Goal: Task Accomplishment & Management: Manage account settings

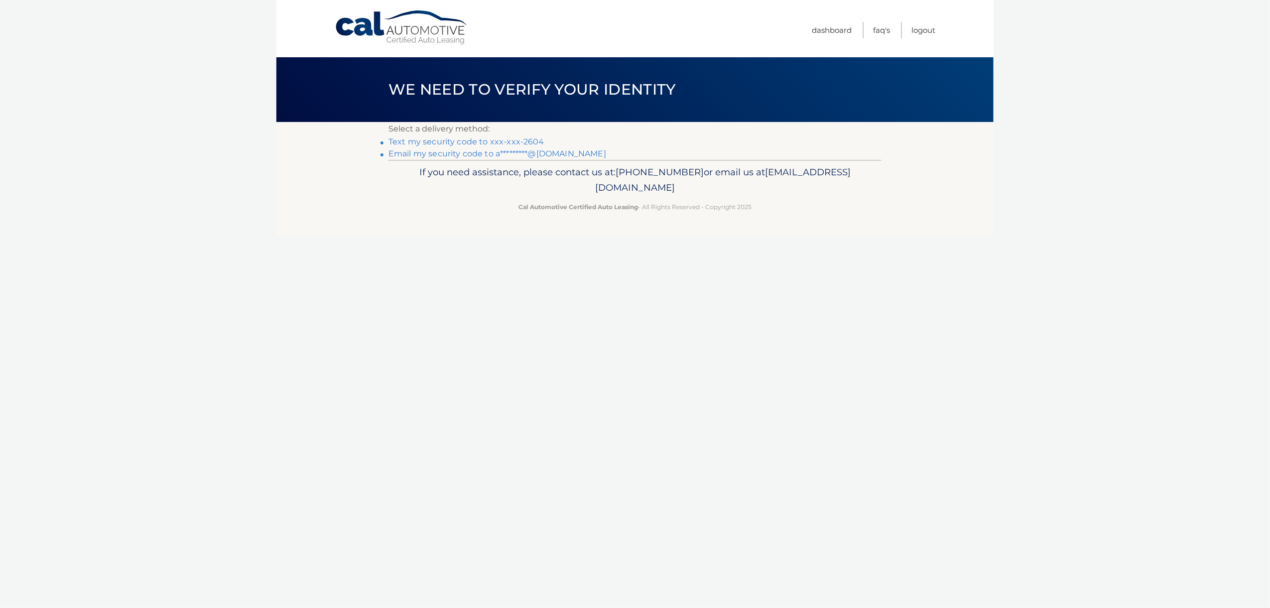
click at [415, 271] on div "Cal Automotive Menu Dashboard FAQ's Logout ×" at bounding box center [635, 304] width 717 height 608
click at [480, 139] on link "Text my security code to xxx-xxx-2604" at bounding box center [467, 141] width 156 height 9
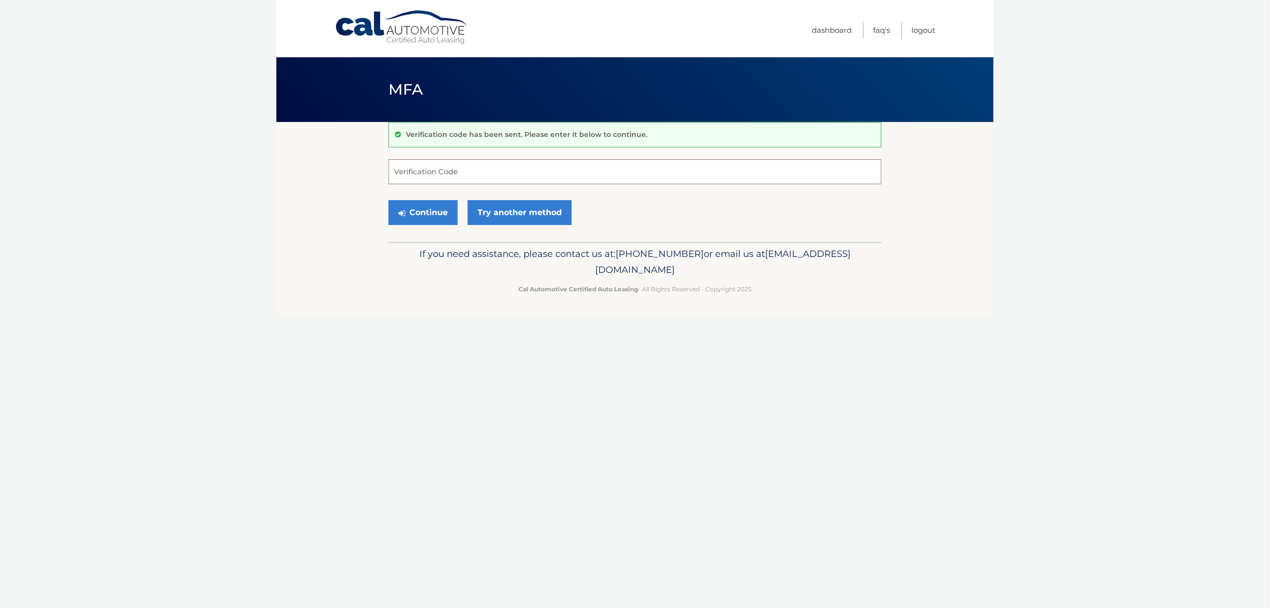
click at [473, 171] on input "Verification Code" at bounding box center [635, 171] width 493 height 25
click at [496, 175] on input "Verification Code" at bounding box center [635, 171] width 493 height 25
type input "903792"
click at [444, 213] on button "Continue" at bounding box center [423, 212] width 69 height 25
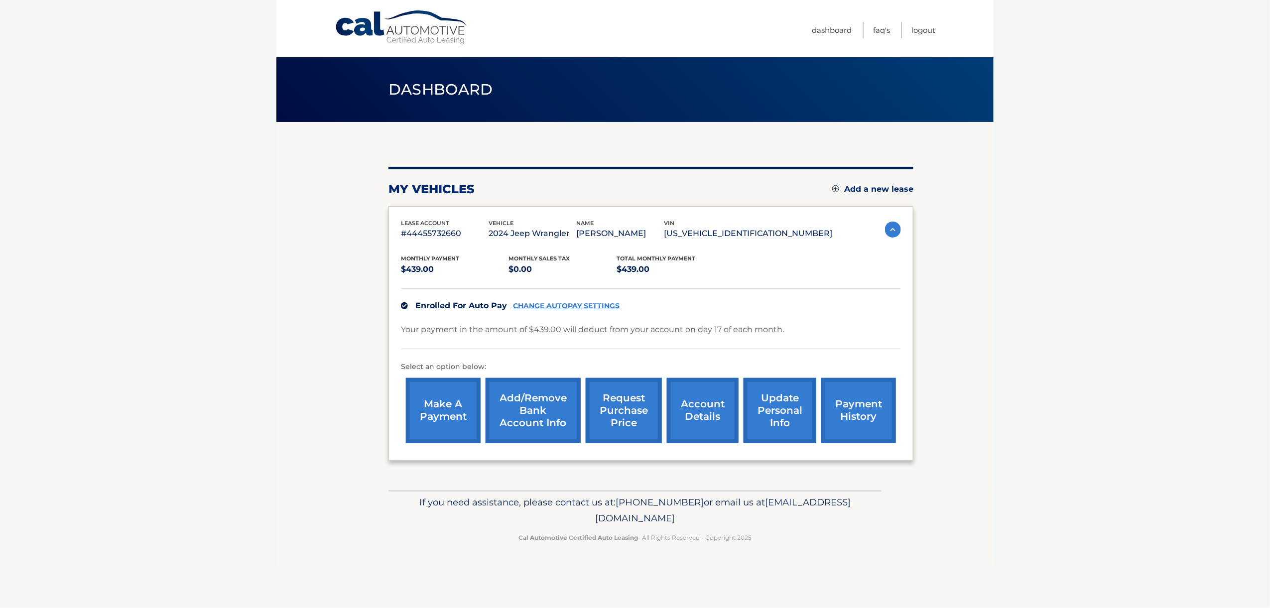
click at [526, 410] on link "Add/Remove bank account info" at bounding box center [533, 410] width 95 height 65
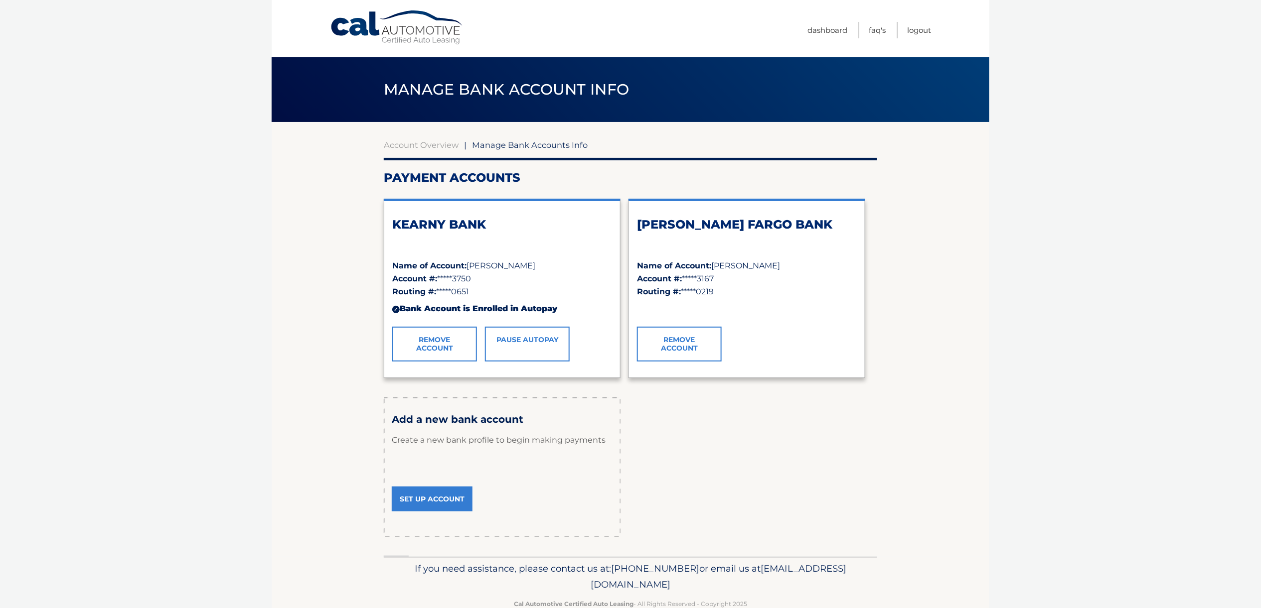
click at [517, 350] on link "Pause AutoPay" at bounding box center [527, 344] width 85 height 35
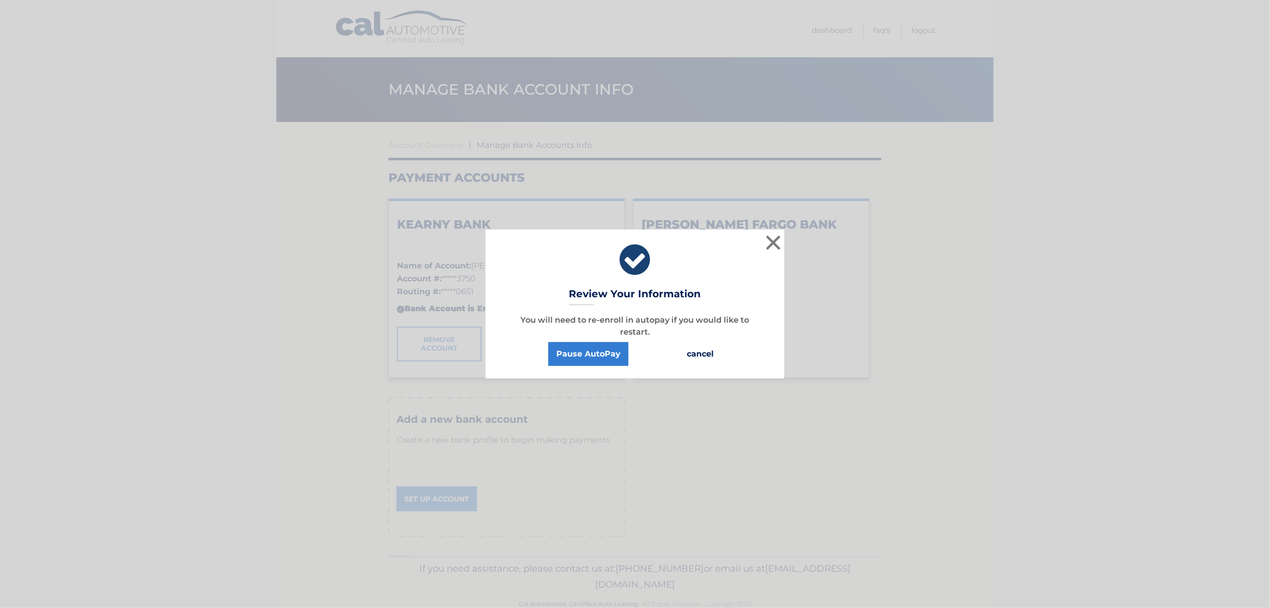
click at [691, 352] on button "cancel" at bounding box center [700, 354] width 43 height 24
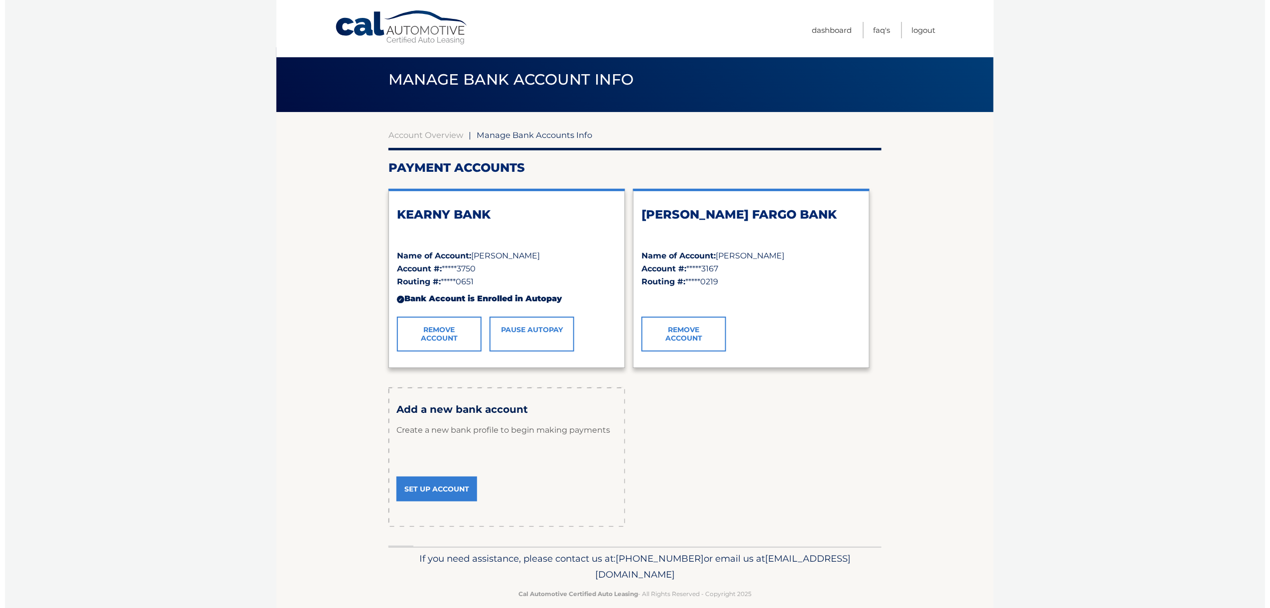
scroll to position [22, 0]
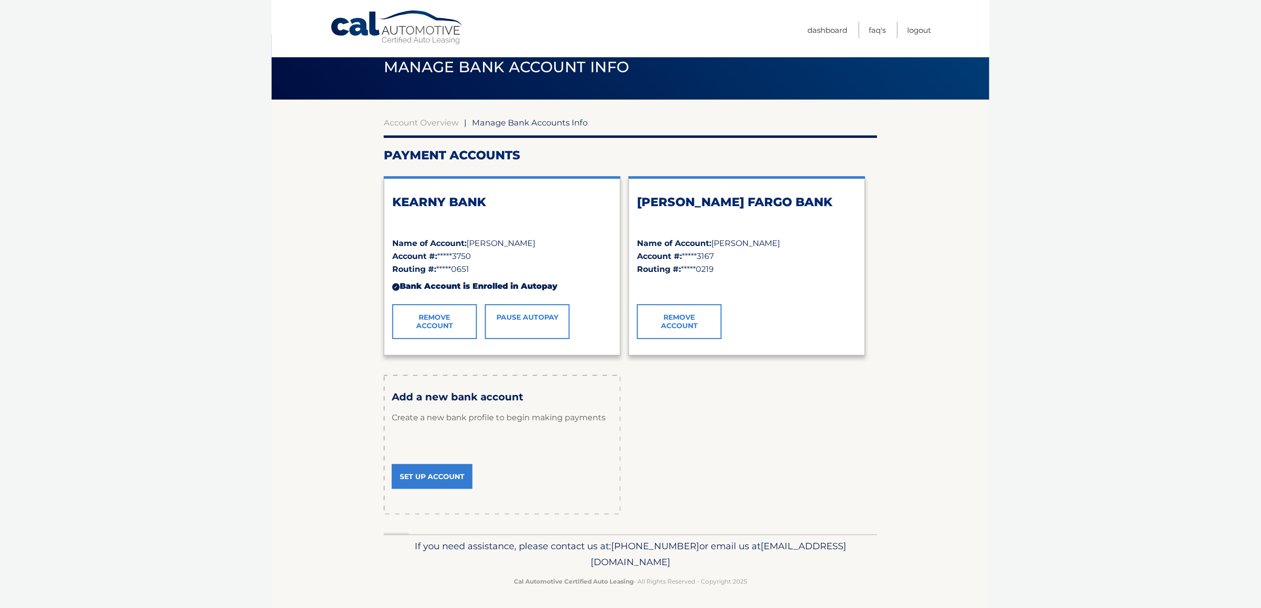
click at [590, 245] on div "Name of Account: Anthony J Freda" at bounding box center [502, 243] width 220 height 13
click at [540, 315] on link "Pause AutoPay" at bounding box center [527, 321] width 85 height 35
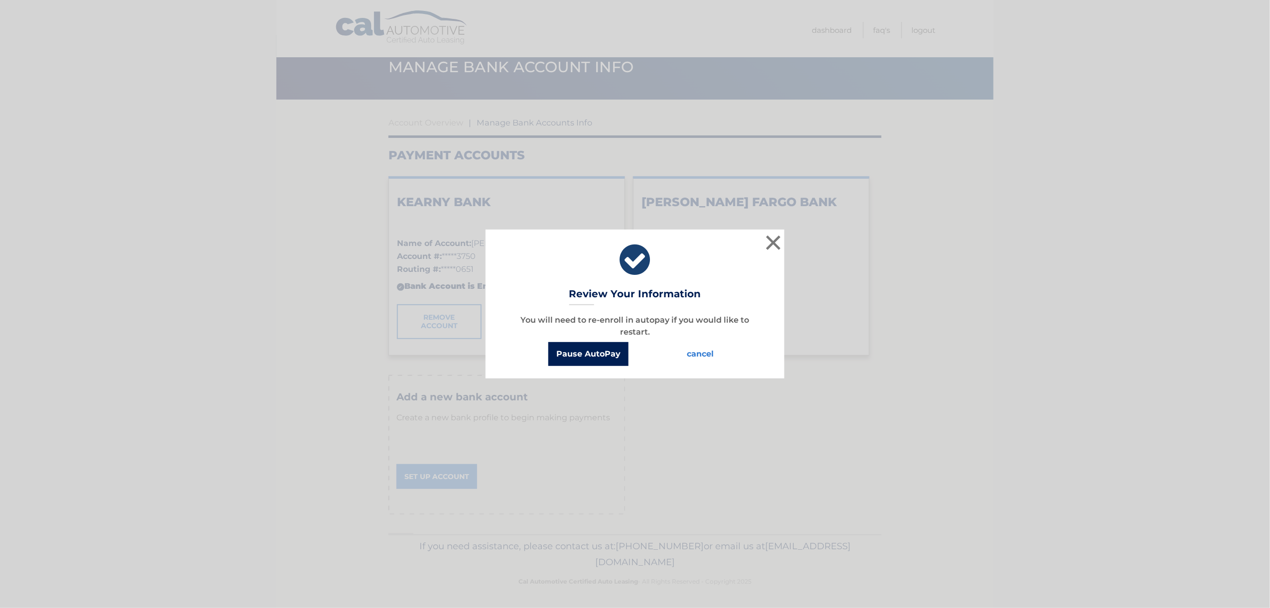
click at [600, 353] on button "Pause AutoPay" at bounding box center [589, 354] width 80 height 24
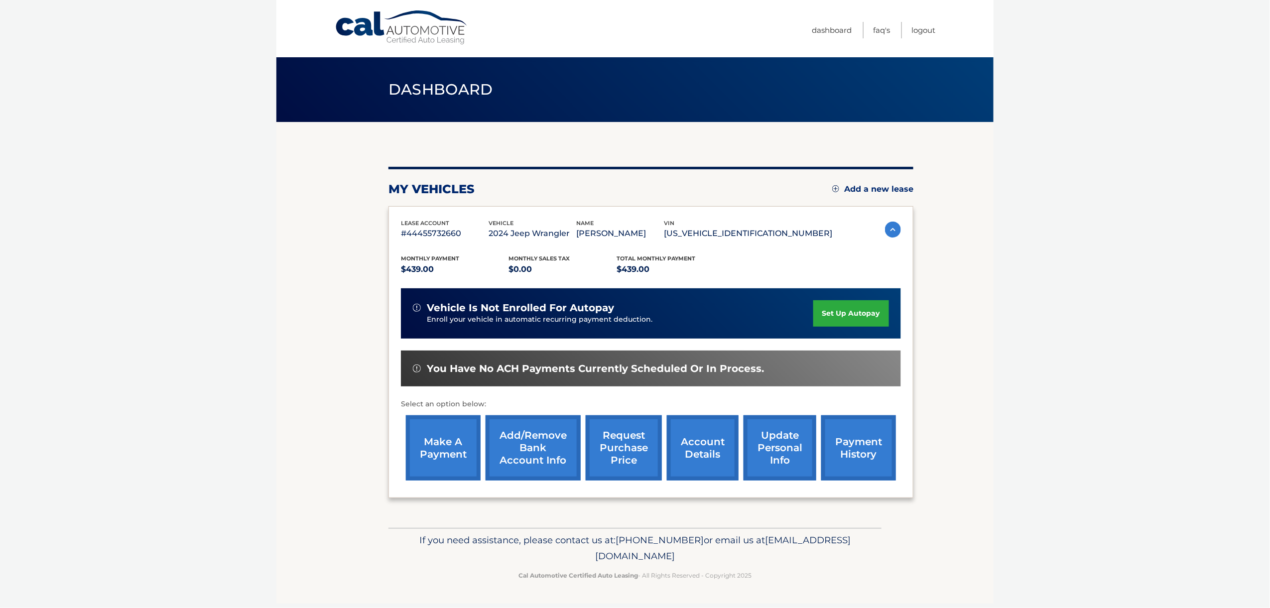
click at [823, 312] on link "set up autopay" at bounding box center [852, 313] width 76 height 26
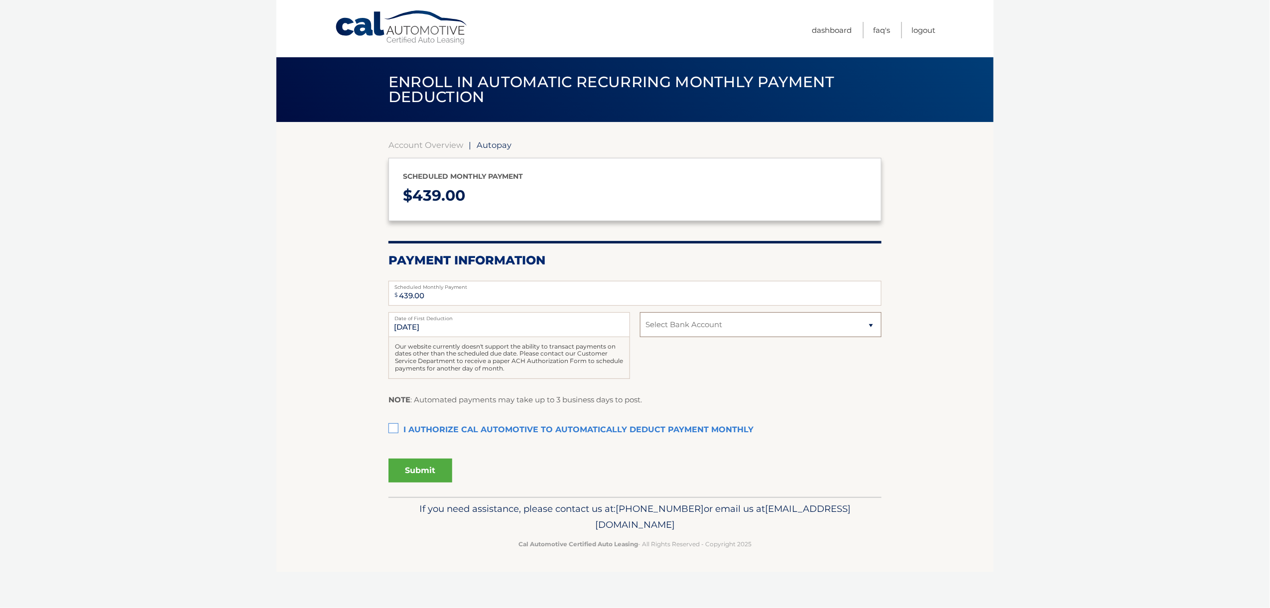
click at [670, 325] on select "Select Bank Account Checking KEARNY BANK *****3750 Checking WELLS FARGO BANK **…" at bounding box center [761, 324] width 242 height 25
select select "OTMwNjMwYmYtODg5Yi00MjIxLWIyMjctNzU4MGQ3NGUzM2Nh"
click at [640, 312] on select "Select Bank Account Checking KEARNY BANK *****3750 Checking WELLS FARGO BANK **…" at bounding box center [761, 324] width 242 height 25
click at [682, 363] on div "8/17/2025 Date of First Deduction Our website currently doesn't support the abi…" at bounding box center [635, 351] width 493 height 78
click at [396, 428] on label "I authorize cal automotive to automatically deduct payment monthly This checkbo…" at bounding box center [635, 431] width 493 height 20
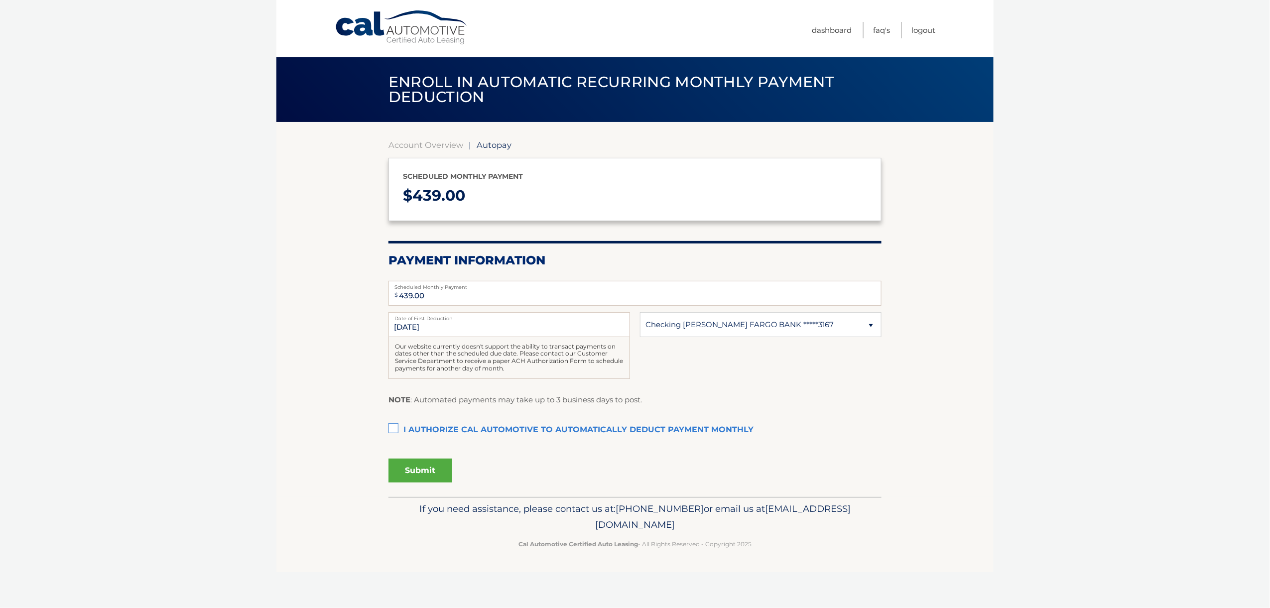
click at [0, 0] on input "I authorize cal automotive to automatically deduct payment monthly This checkbo…" at bounding box center [0, 0] width 0 height 0
click at [422, 471] on button "Submit" at bounding box center [421, 471] width 64 height 24
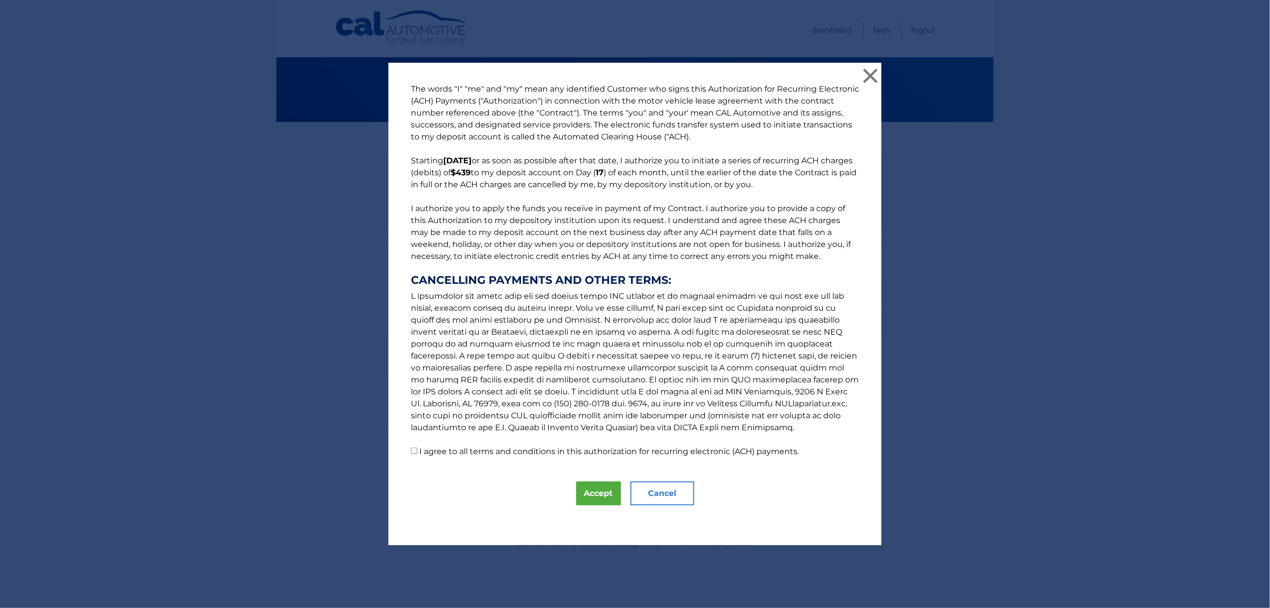
click at [411, 450] on input "I agree to all terms and conditions in this authorization for recurring electro…" at bounding box center [414, 451] width 6 height 6
checkbox input "true"
click at [584, 497] on button "Accept" at bounding box center [598, 494] width 45 height 24
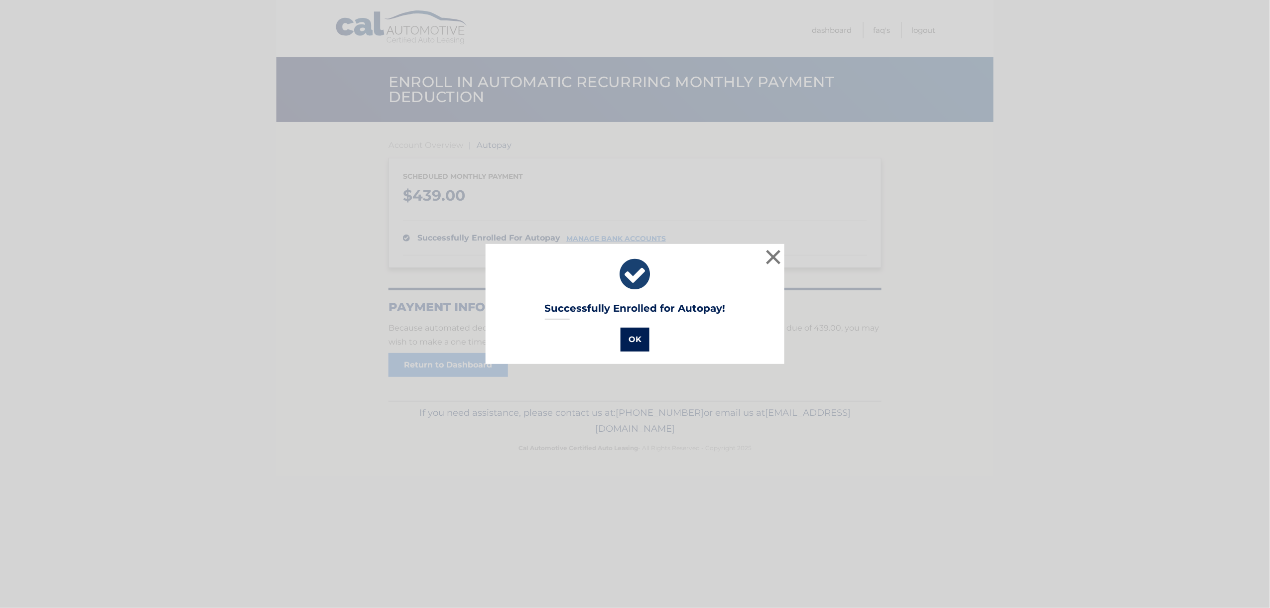
click at [637, 345] on button "OK" at bounding box center [635, 340] width 29 height 24
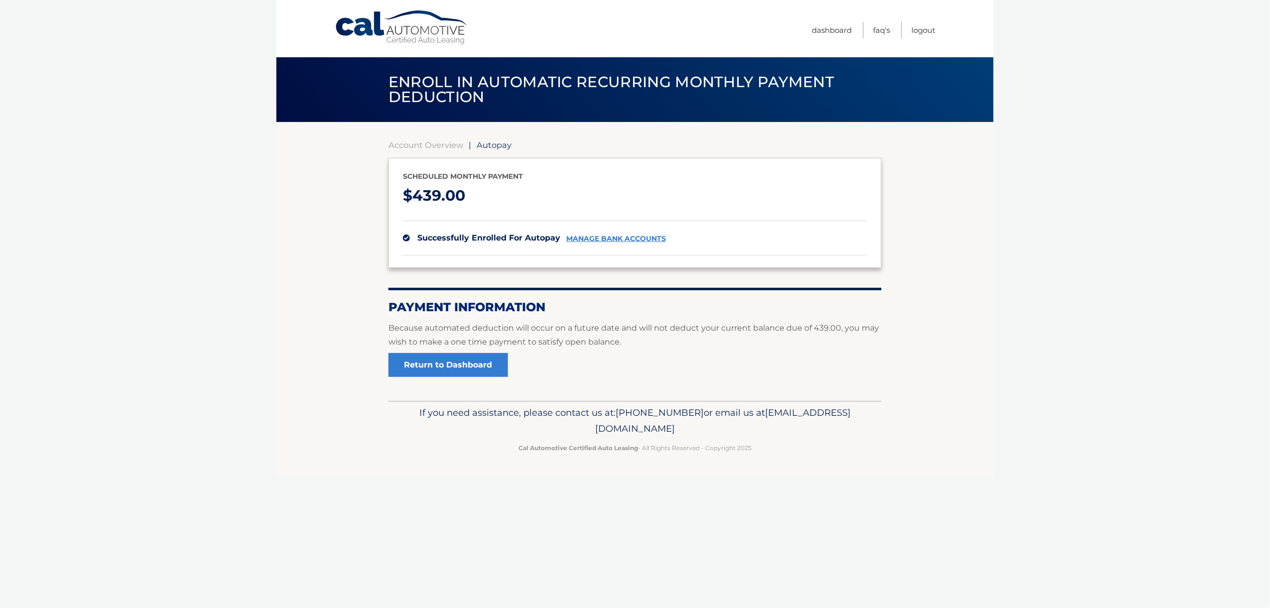
click at [607, 365] on section "Account Overview | Autopay Scheduled monthly payment $ 439.00 successfully enro…" at bounding box center [635, 258] width 493 height 237
click at [502, 372] on link "Return to Dashboard" at bounding box center [449, 365] width 120 height 24
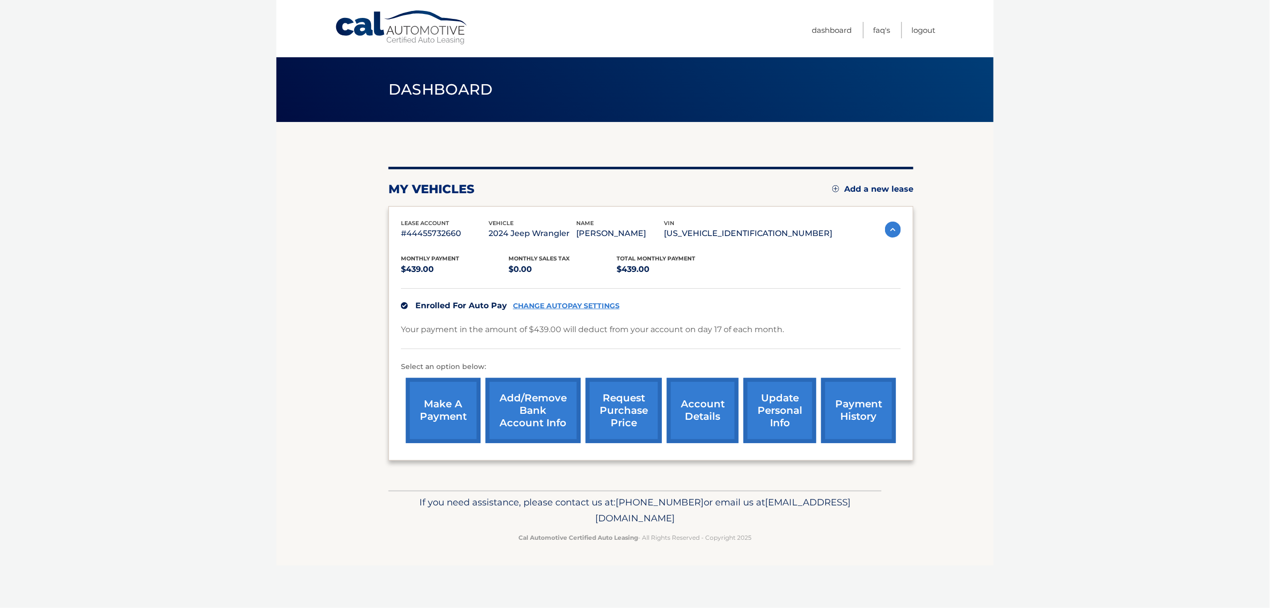
click at [547, 410] on link "Add/Remove bank account info" at bounding box center [533, 410] width 95 height 65
